Goal: Register for event/course

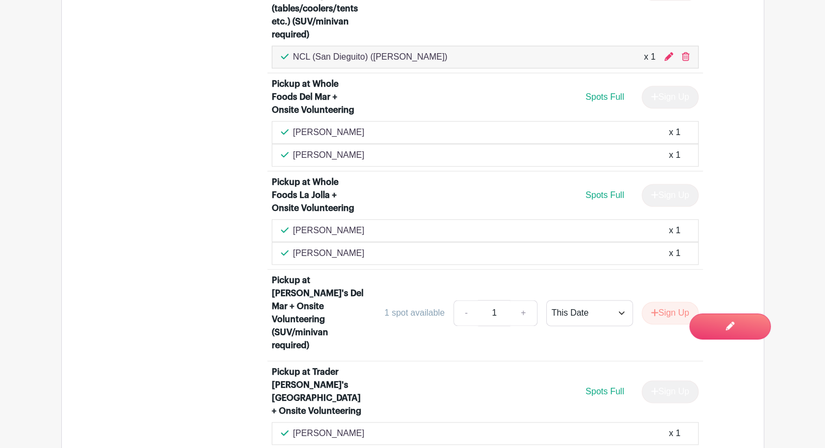
scroll to position [1353, 0]
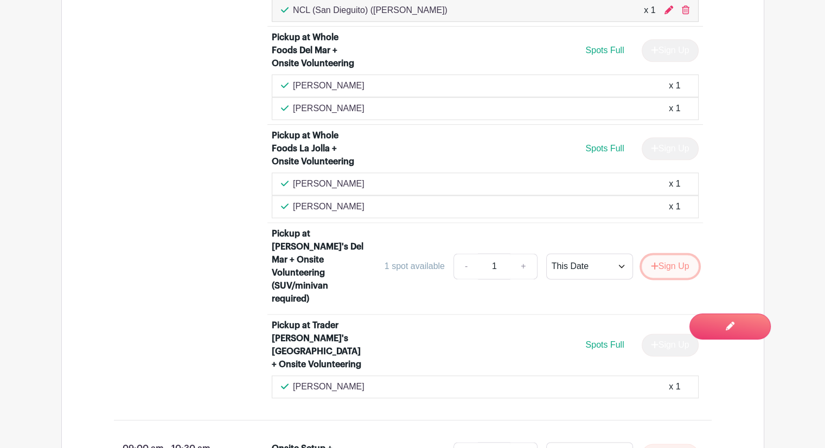
click at [672, 255] on button "Sign Up" at bounding box center [669, 266] width 57 height 23
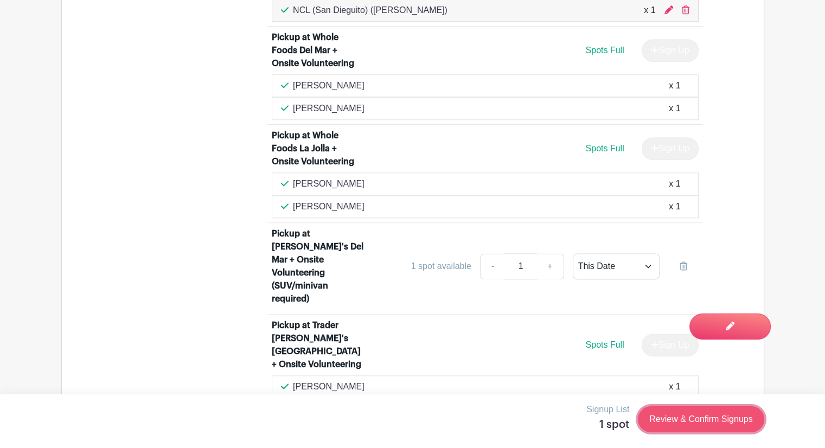
click at [706, 421] on link "Review & Confirm Signups" at bounding box center [701, 419] width 126 height 26
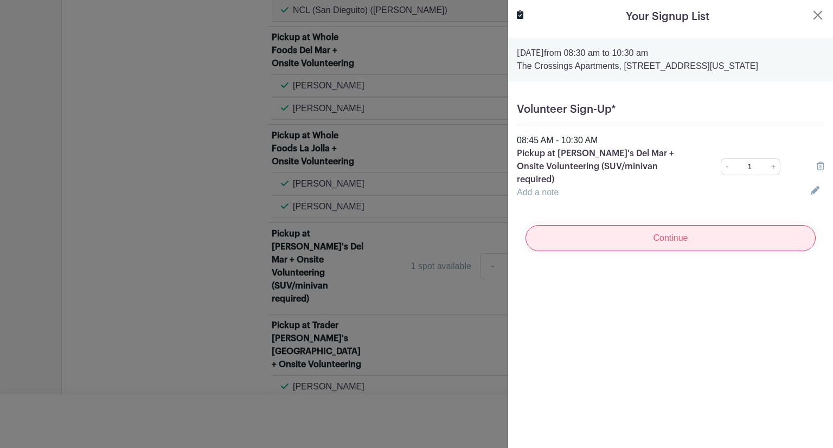
click at [676, 235] on input "Continue" at bounding box center [670, 238] width 290 height 26
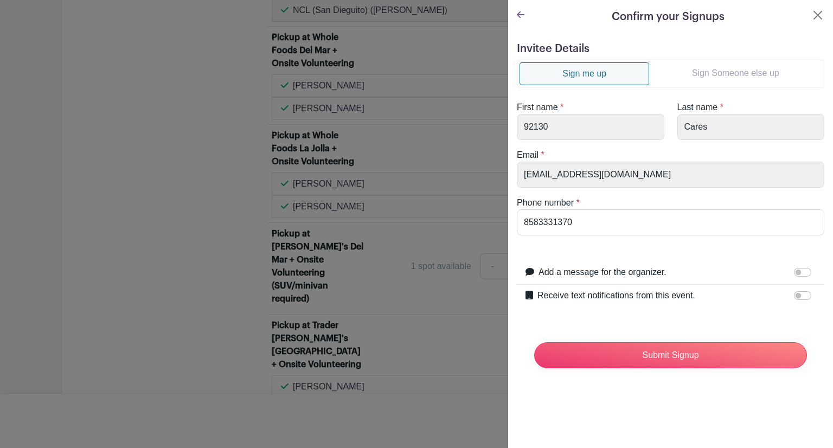
click at [729, 69] on link "Sign Someone else up" at bounding box center [735, 73] width 172 height 22
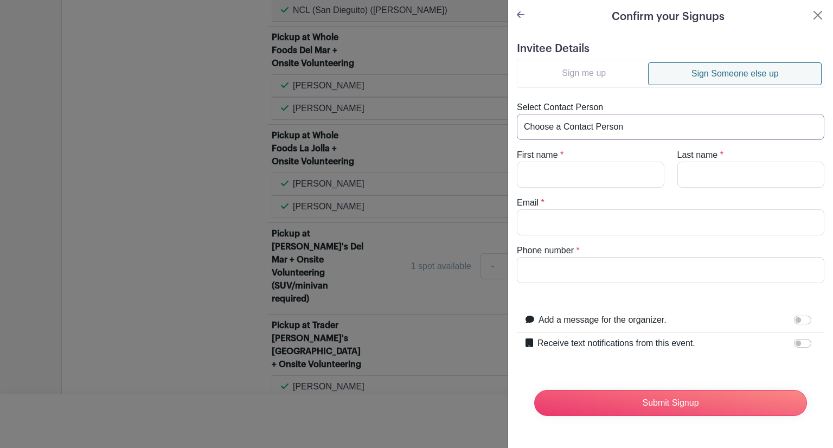
click at [656, 124] on select "Choose a Contact Person 92130 Cares ([EMAIL_ADDRESS][DOMAIN_NAME]) [PERSON_NAME…" at bounding box center [670, 127] width 307 height 26
select select "[EMAIL_ADDRESS][DOMAIN_NAME]"
type input "Zeynep"
type input "Akalin"
type input "[EMAIL_ADDRESS][DOMAIN_NAME]"
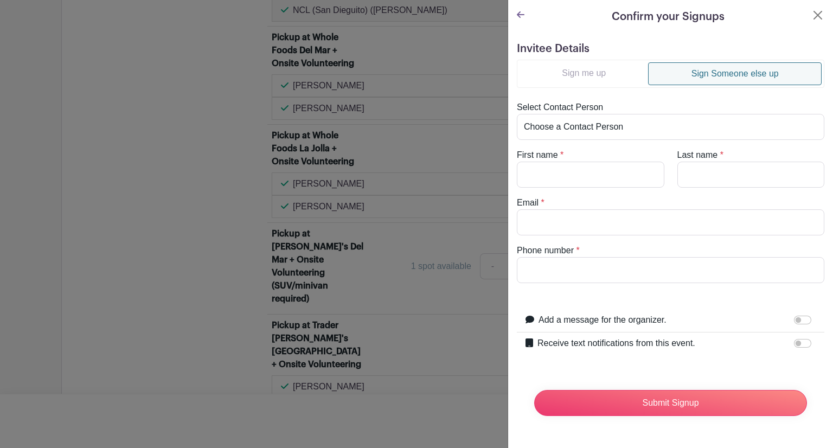
type input "8583663239"
click at [610, 83] on link "Sign me up" at bounding box center [583, 73] width 128 height 22
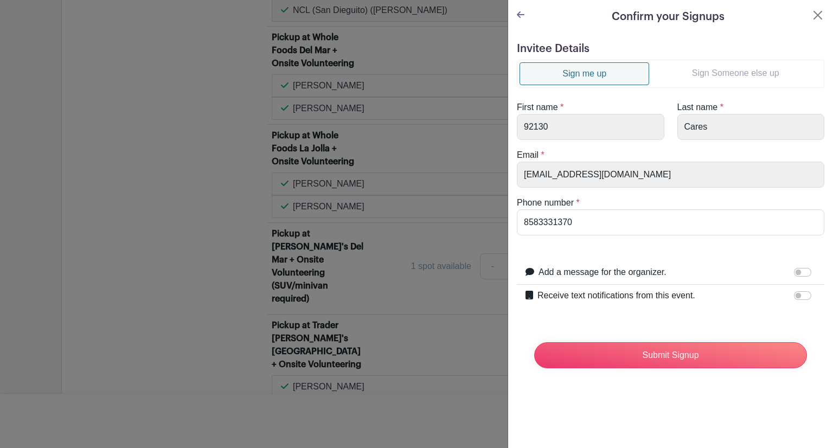
click at [609, 83] on link "Sign me up" at bounding box center [584, 73] width 130 height 23
click at [660, 350] on input "Submit Signup" at bounding box center [670, 355] width 273 height 26
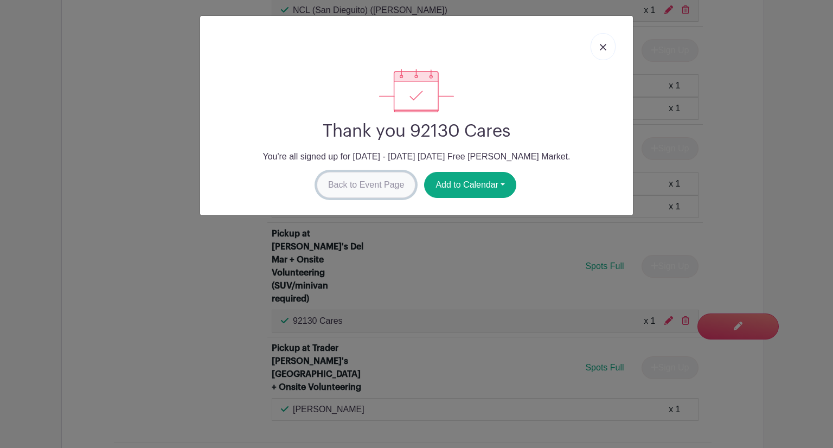
click at [372, 192] on link "Back to Event Page" at bounding box center [366, 185] width 99 height 26
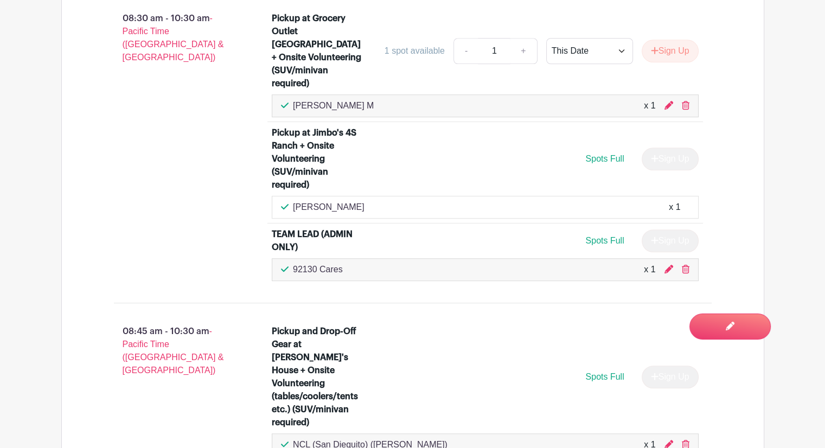
scroll to position [810, 0]
